Goal: Information Seeking & Learning: Learn about a topic

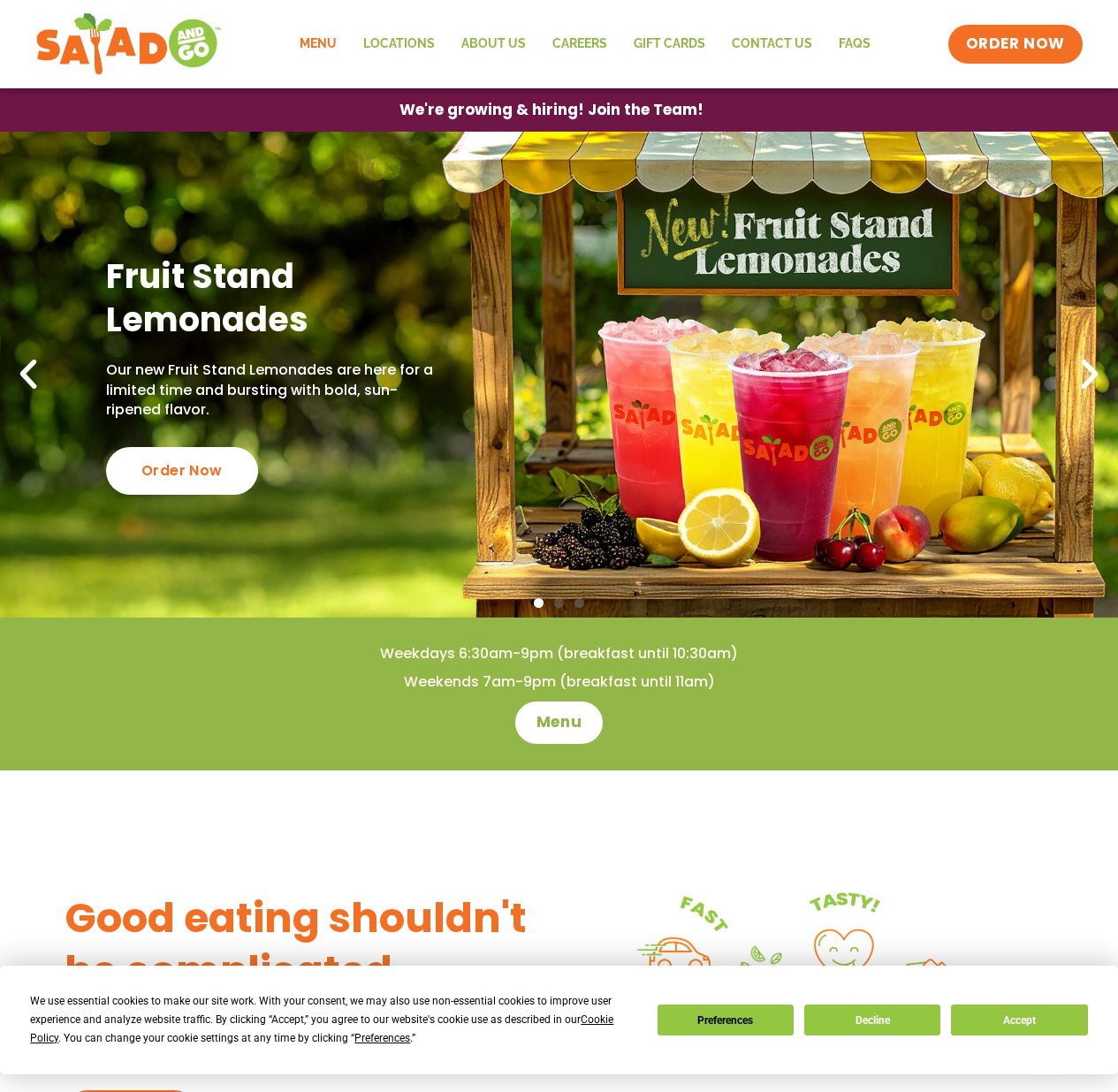
click at [329, 40] on link "Menu" at bounding box center [318, 44] width 64 height 41
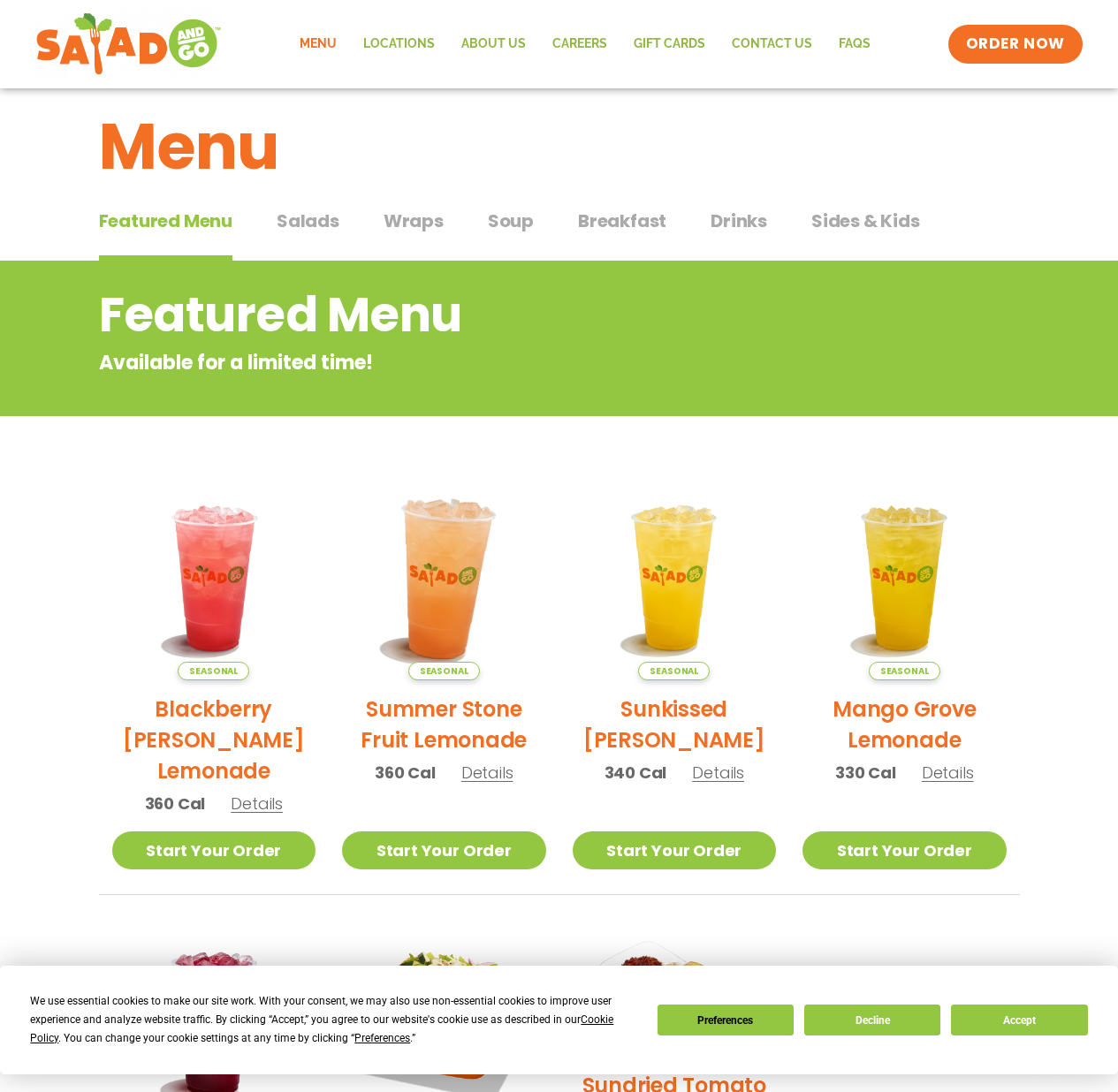
scroll to position [35, 0]
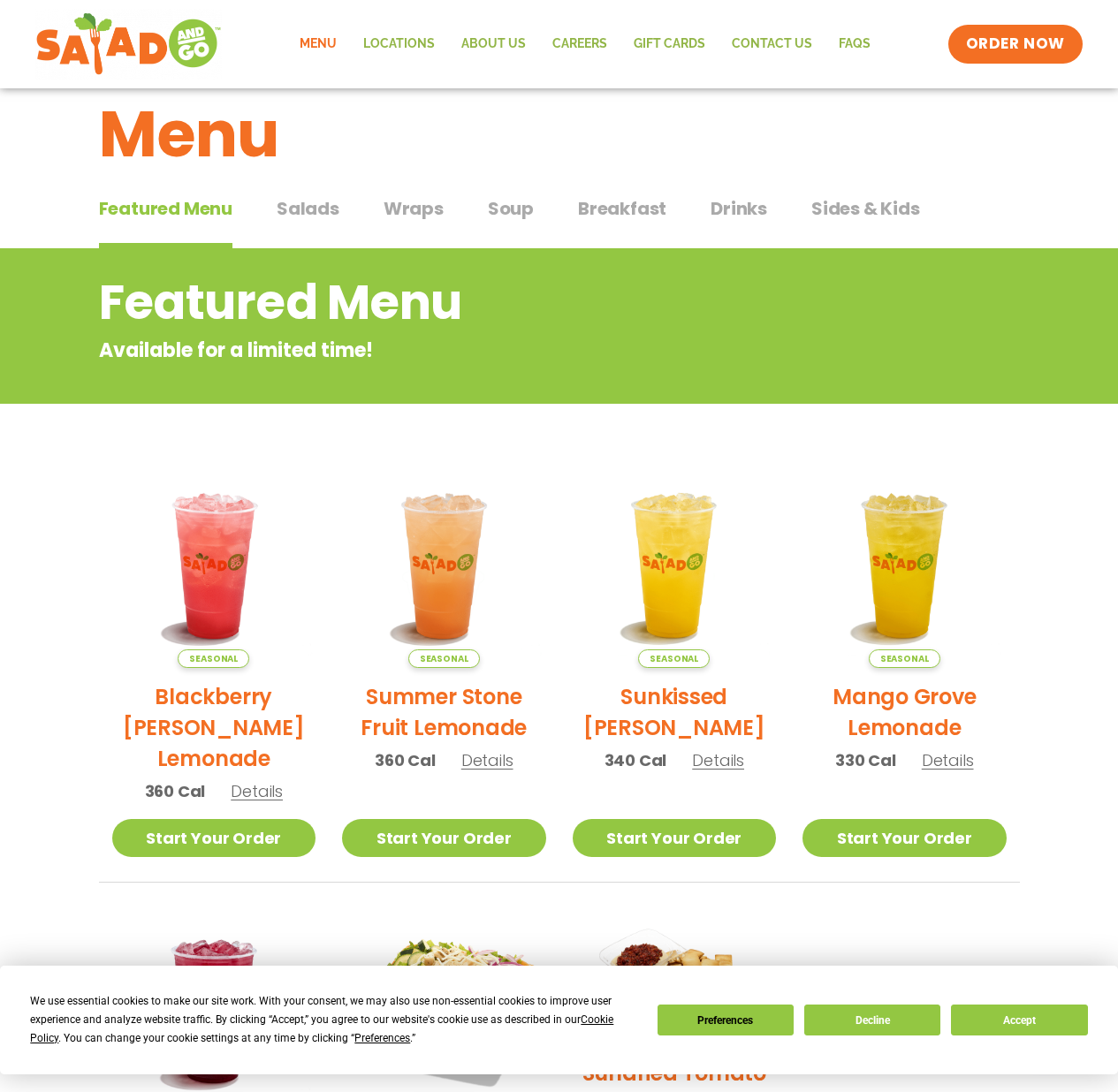
click at [347, 201] on div "Featured Menu Featured Menu Salads Salads Wraps Wraps Soup Soup Breakfast Break…" at bounding box center [559, 218] width 921 height 60
click at [338, 216] on span "Salads" at bounding box center [308, 209] width 63 height 27
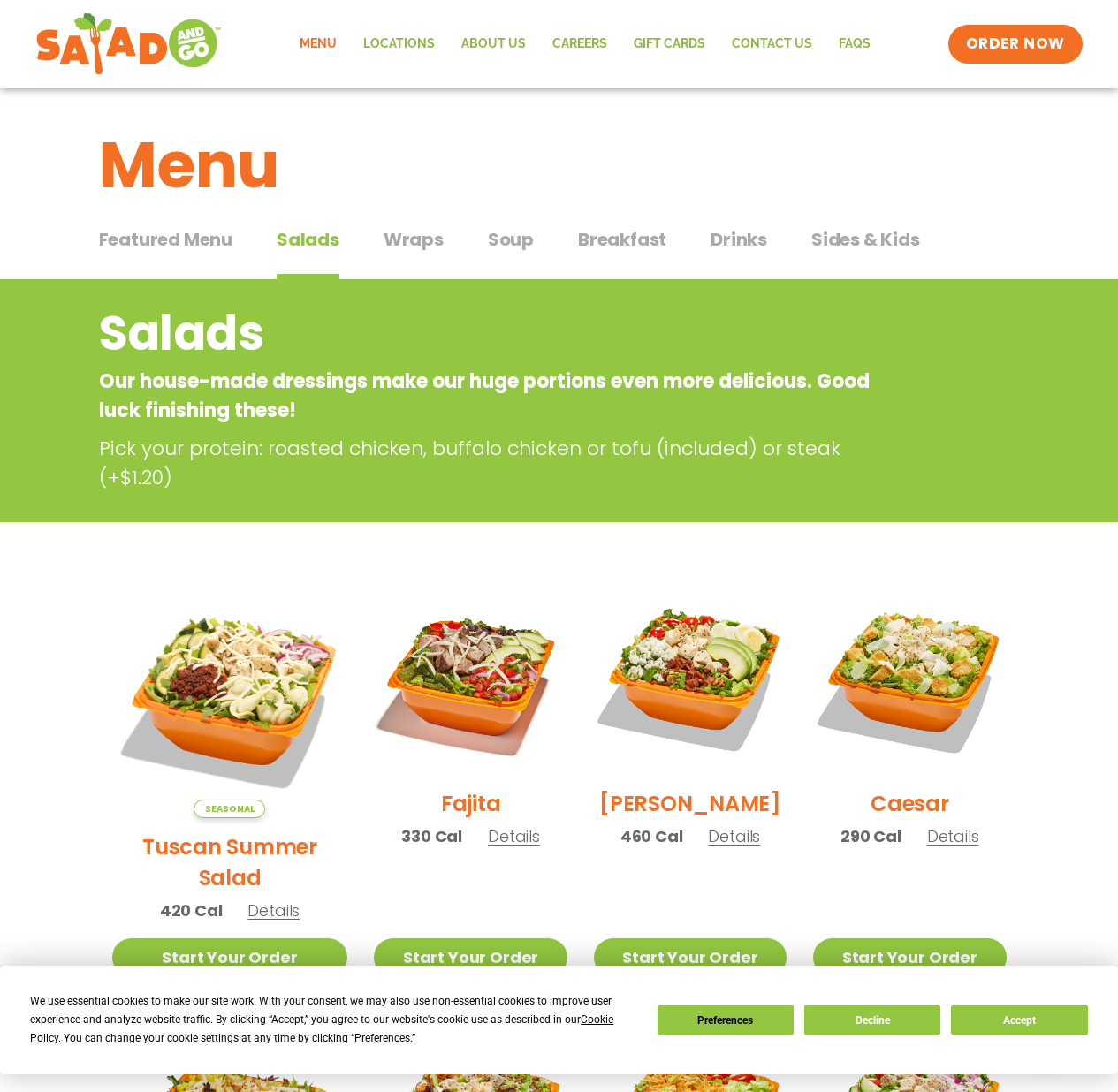
click at [420, 250] on span "Wraps" at bounding box center [413, 239] width 60 height 27
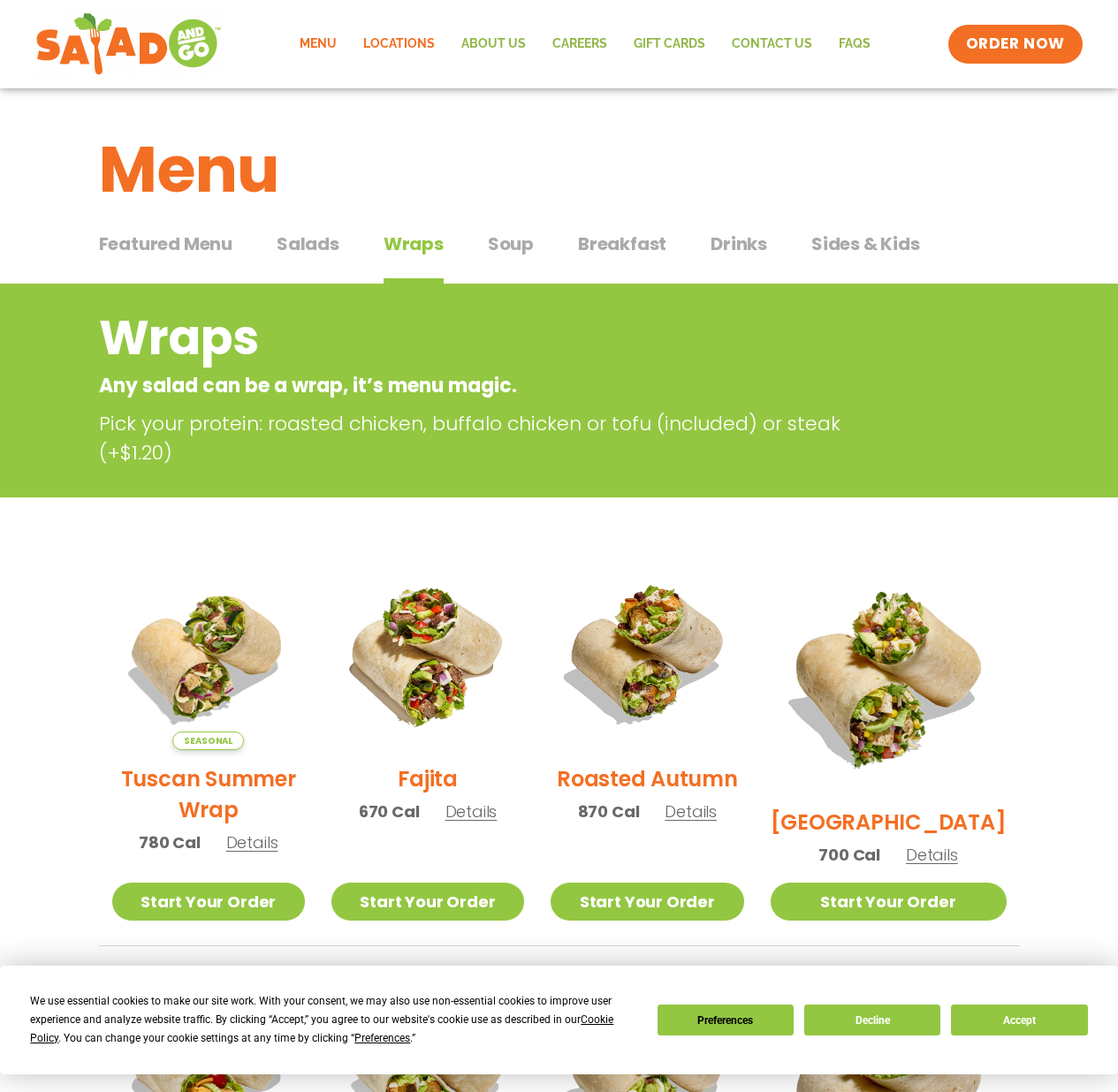
click at [387, 57] on link "Locations" at bounding box center [399, 44] width 98 height 41
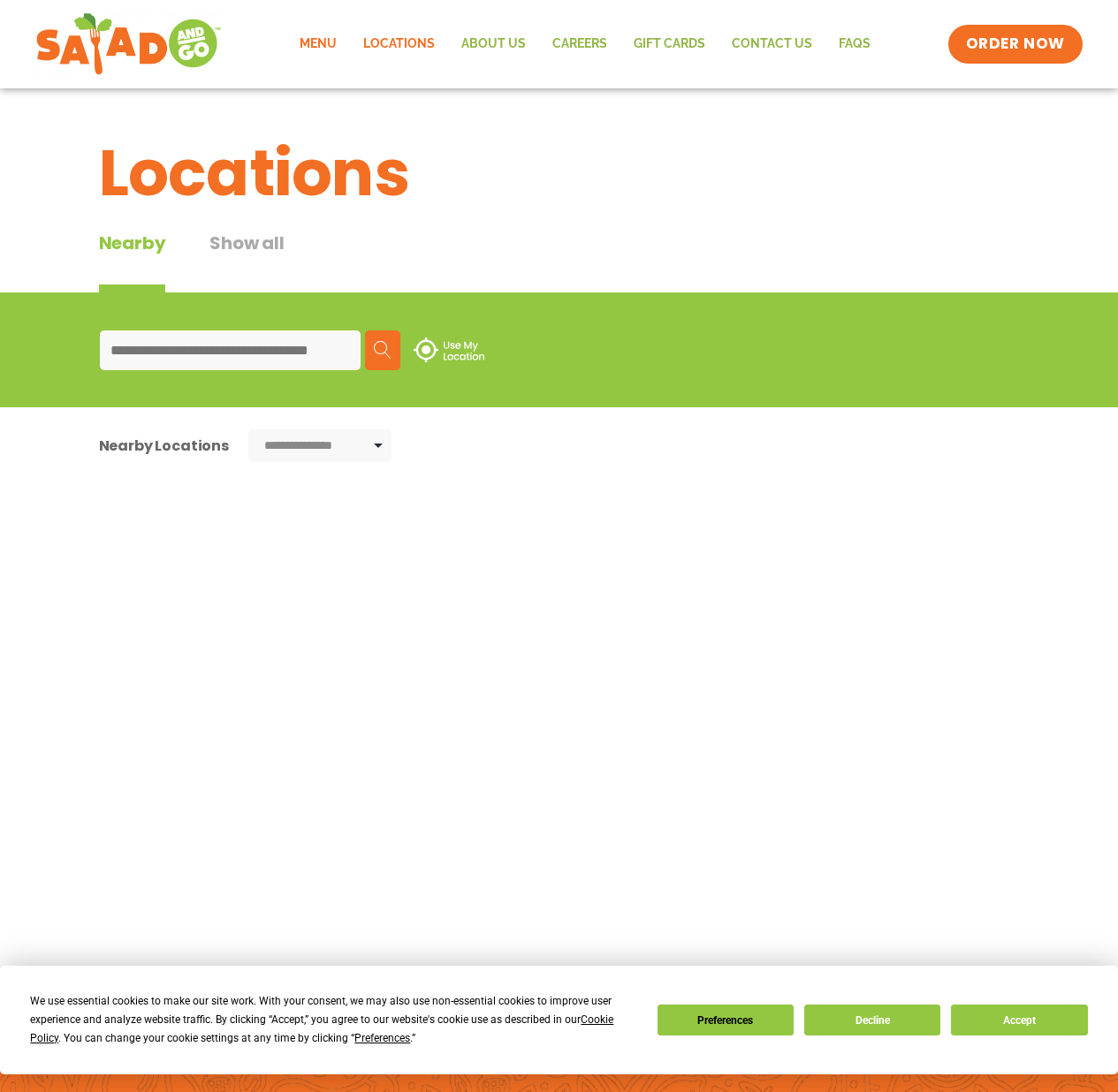
click at [0, 0] on div "Find a Restaurant Use my location Search" at bounding box center [0, 0] width 0 height 0
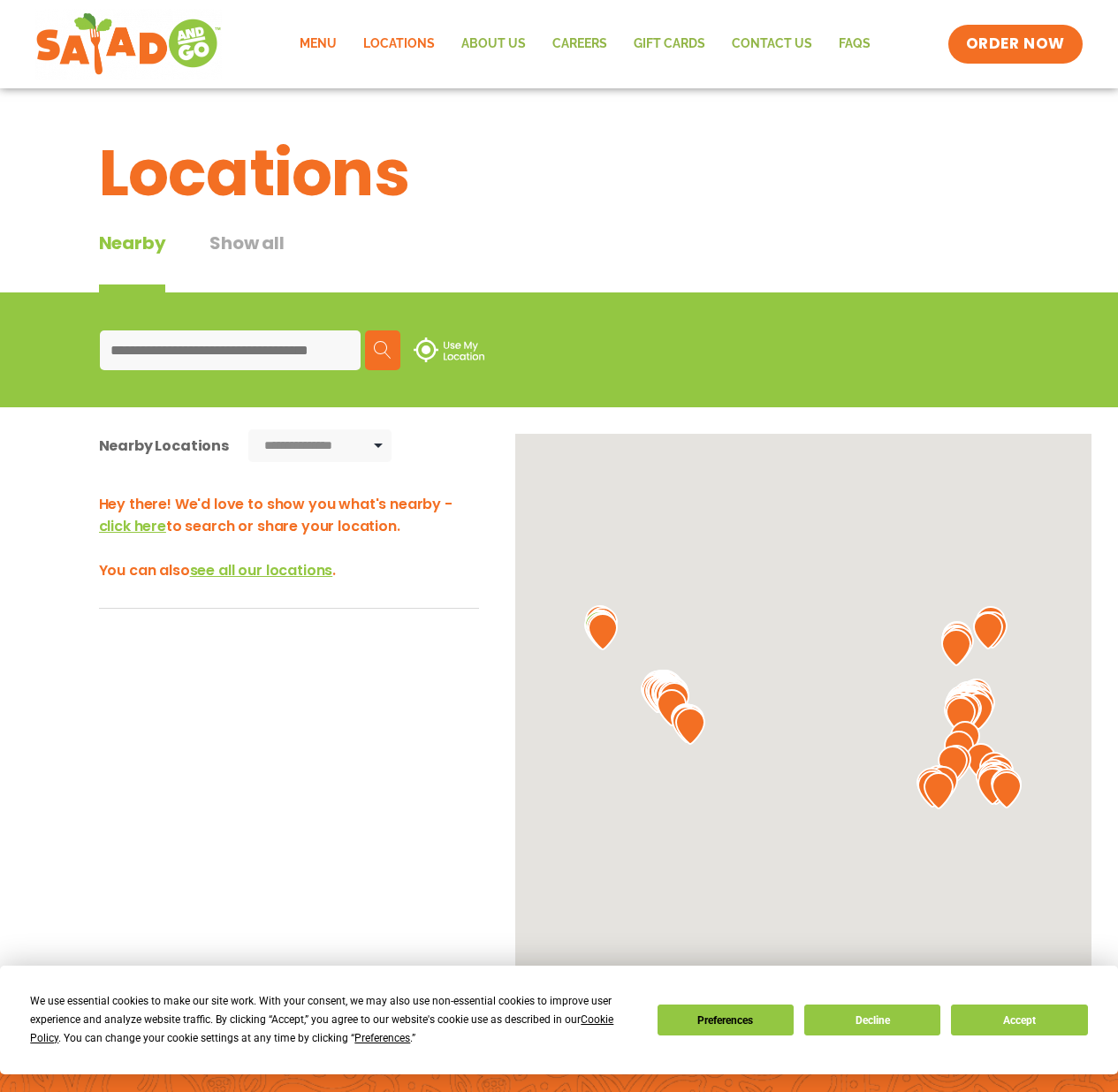
click at [306, 47] on link "Menu" at bounding box center [318, 44] width 64 height 41
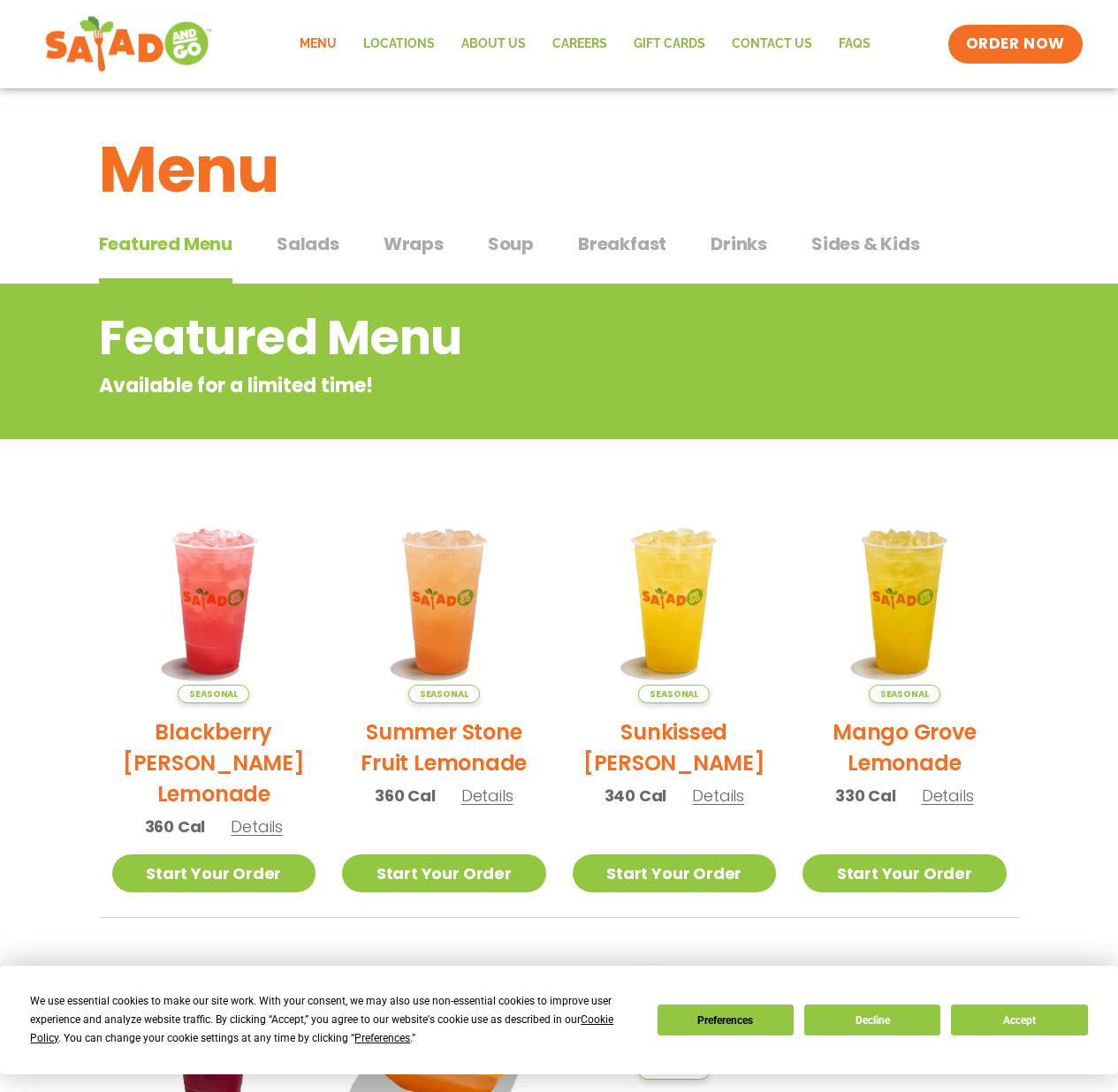
click at [195, 52] on img at bounding box center [128, 44] width 167 height 64
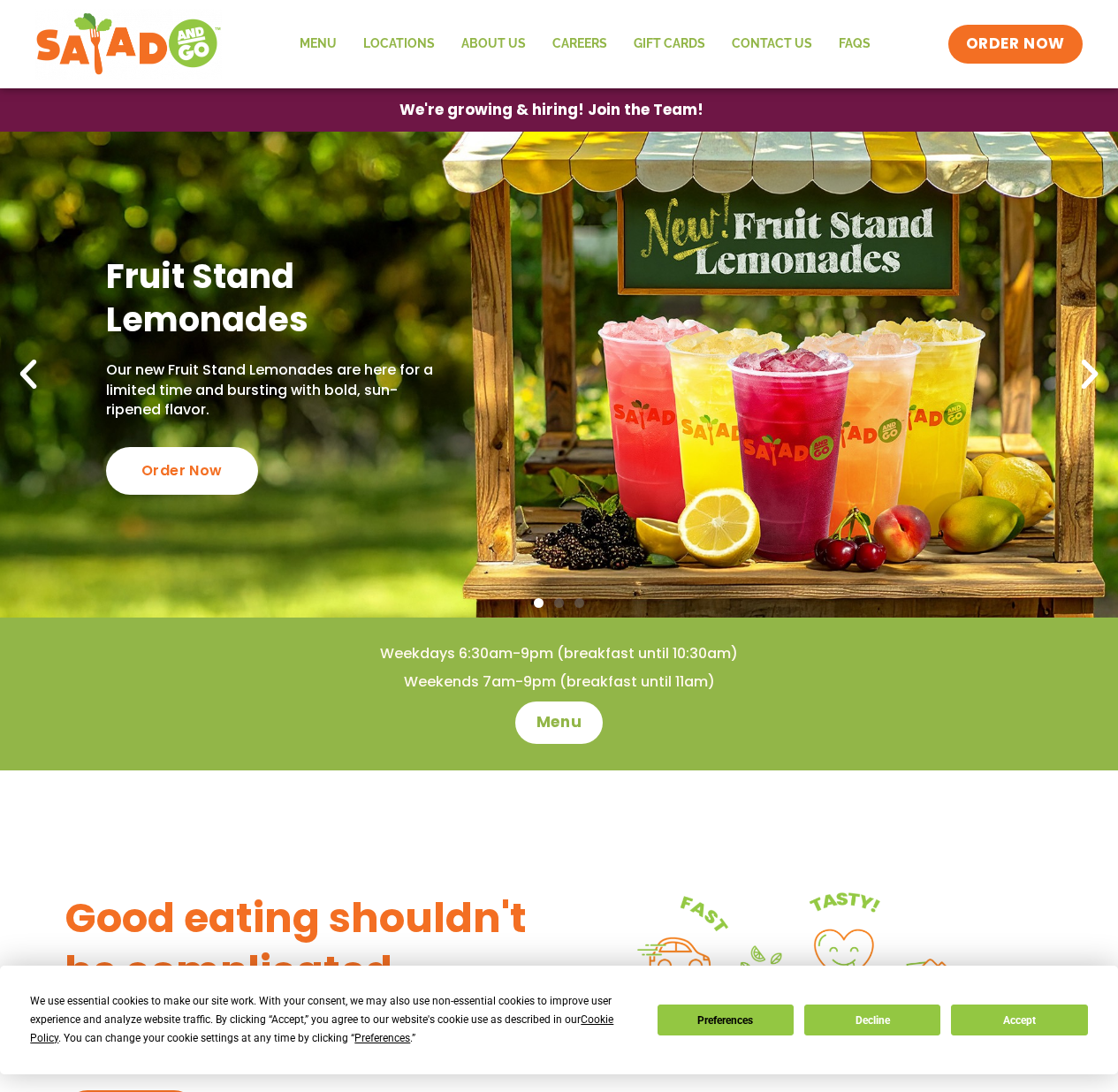
scroll to position [145, 0]
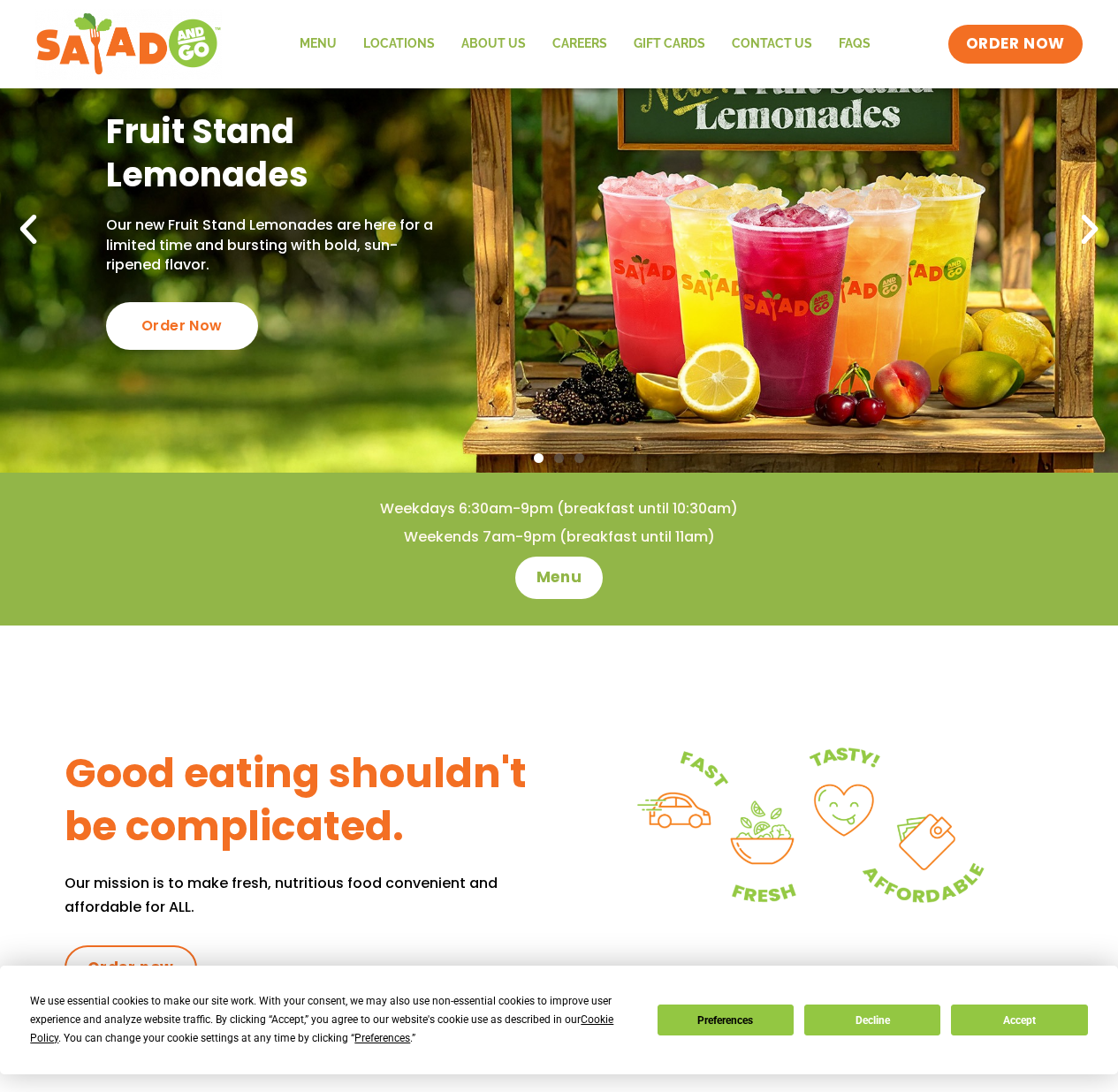
click at [1071, 223] on icon "Next slide" at bounding box center [1089, 229] width 39 height 39
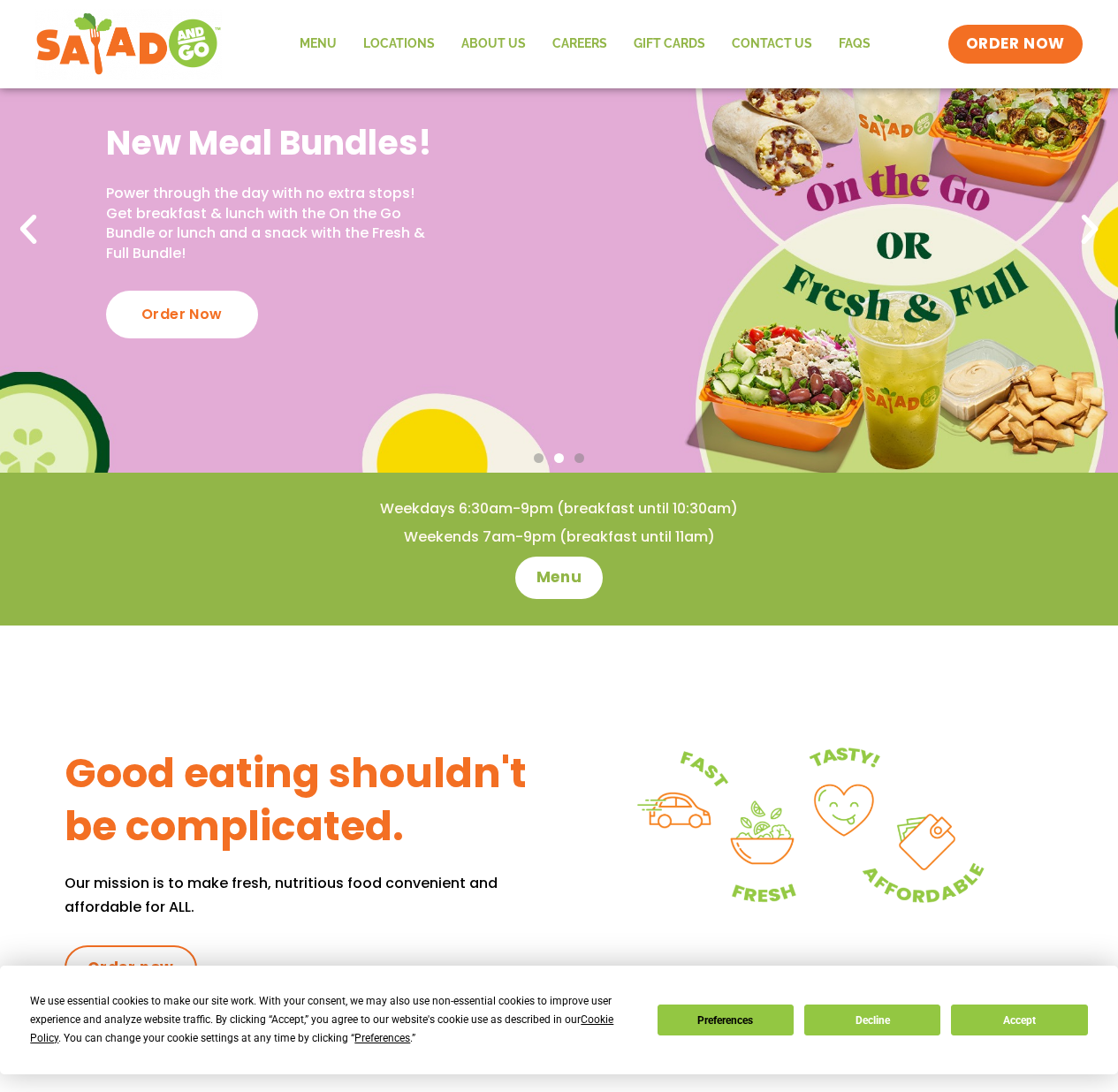
scroll to position [0, 0]
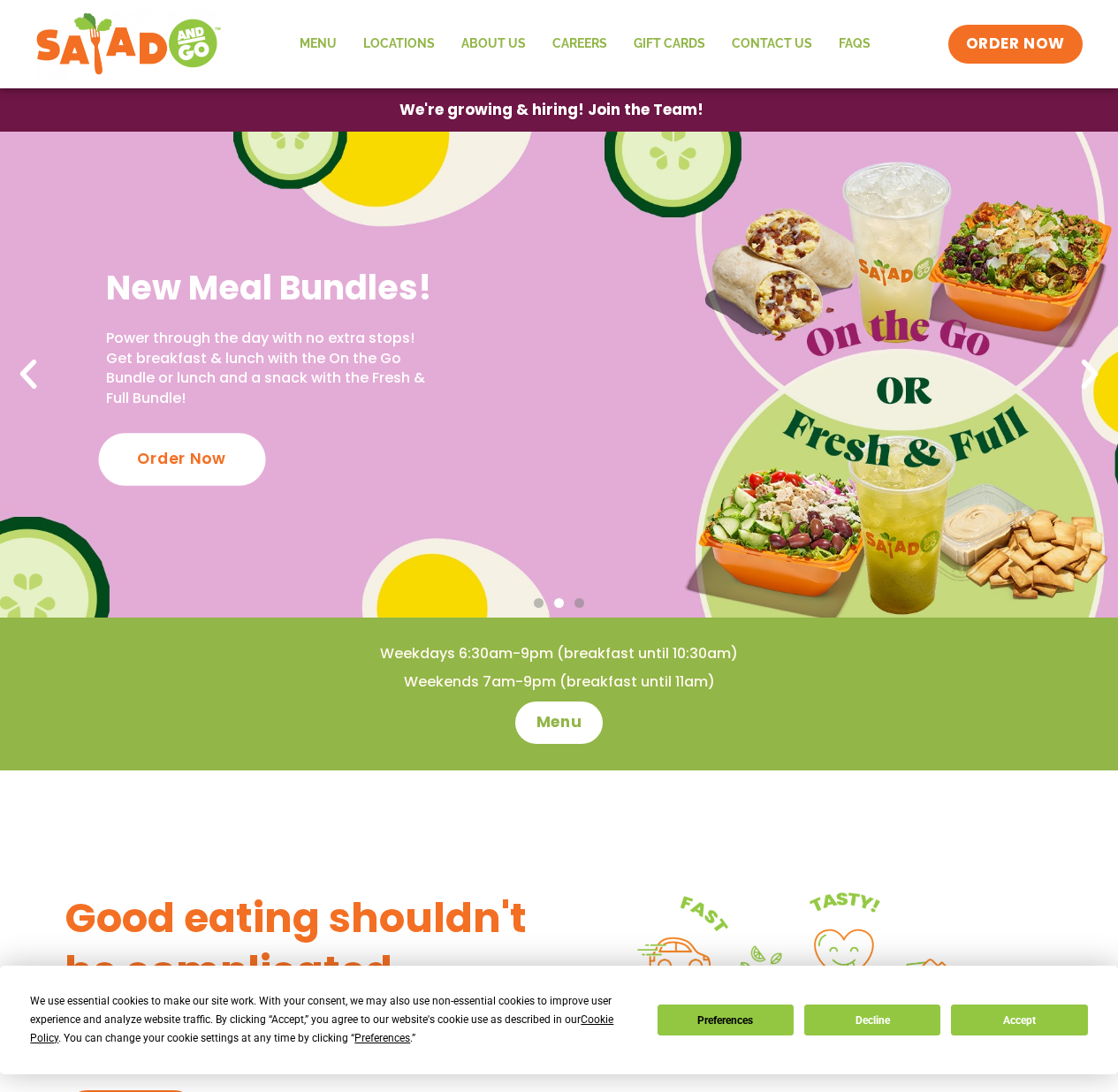
click at [172, 467] on div "Order Now" at bounding box center [181, 459] width 167 height 52
click at [528, 712] on link "Menu" at bounding box center [558, 722] width 96 height 47
click at [197, 463] on div "Order Now" at bounding box center [181, 459] width 167 height 52
click at [204, 470] on div "Order Now" at bounding box center [181, 459] width 167 height 52
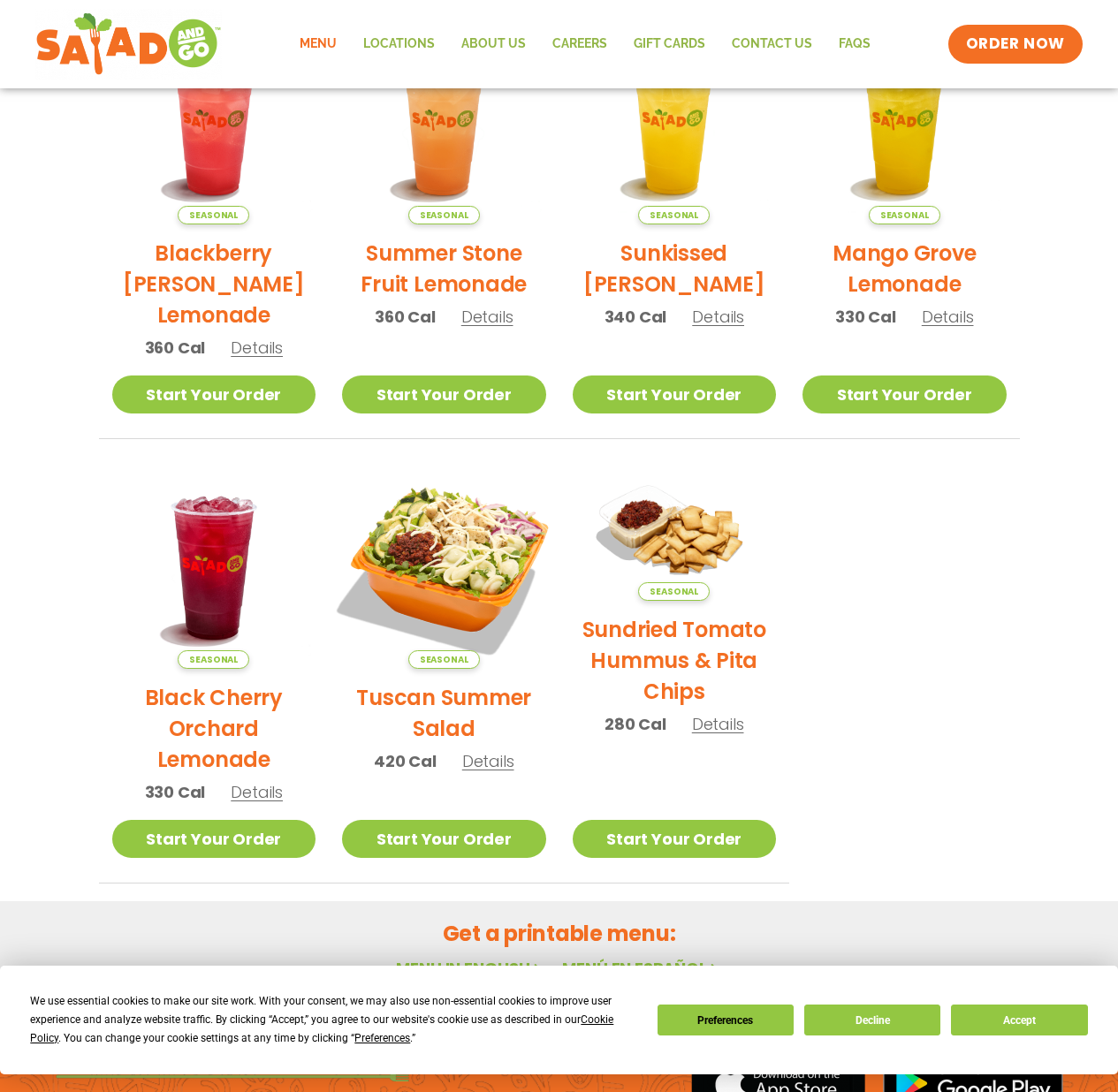
scroll to position [660, 0]
